Goal: Navigation & Orientation: Find specific page/section

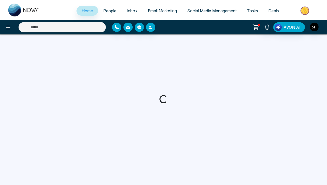
select select "*"
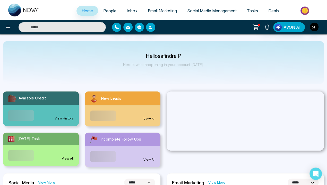
click at [64, 116] on link "View History" at bounding box center [64, 118] width 19 height 5
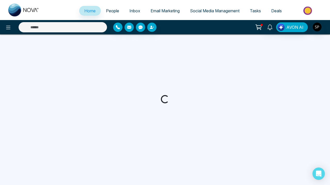
select select "*"
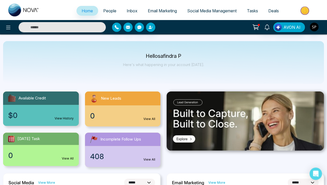
click at [149, 119] on link "View All" at bounding box center [149, 119] width 12 height 5
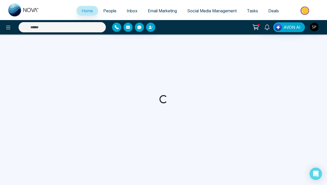
select select "*"
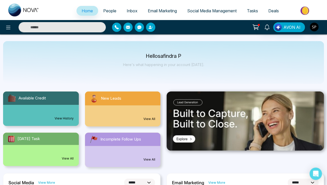
click at [41, 150] on div "0 View All" at bounding box center [41, 155] width 76 height 21
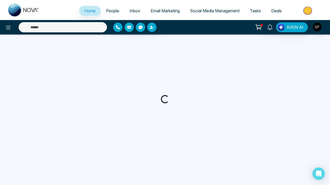
select select "*"
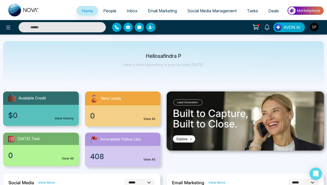
click at [149, 160] on link "View All" at bounding box center [149, 160] width 12 height 5
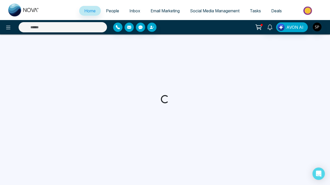
select select "*"
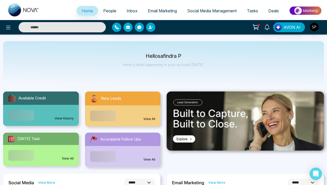
click at [245, 121] on img at bounding box center [245, 121] width 157 height 59
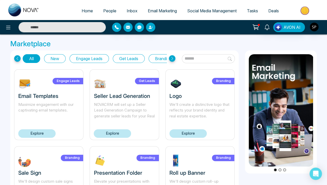
click at [17, 58] on icon at bounding box center [17, 58] width 6 height 6
